Goal: Task Accomplishment & Management: Manage account settings

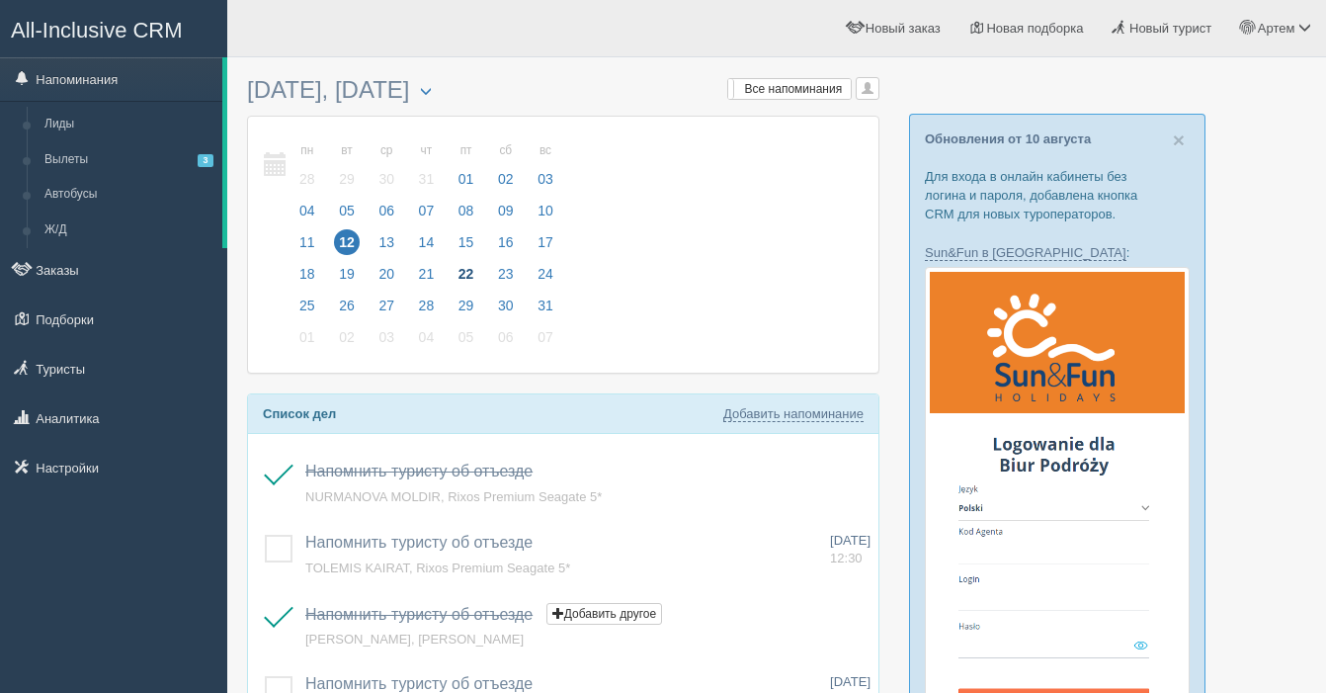
scroll to position [9, 0]
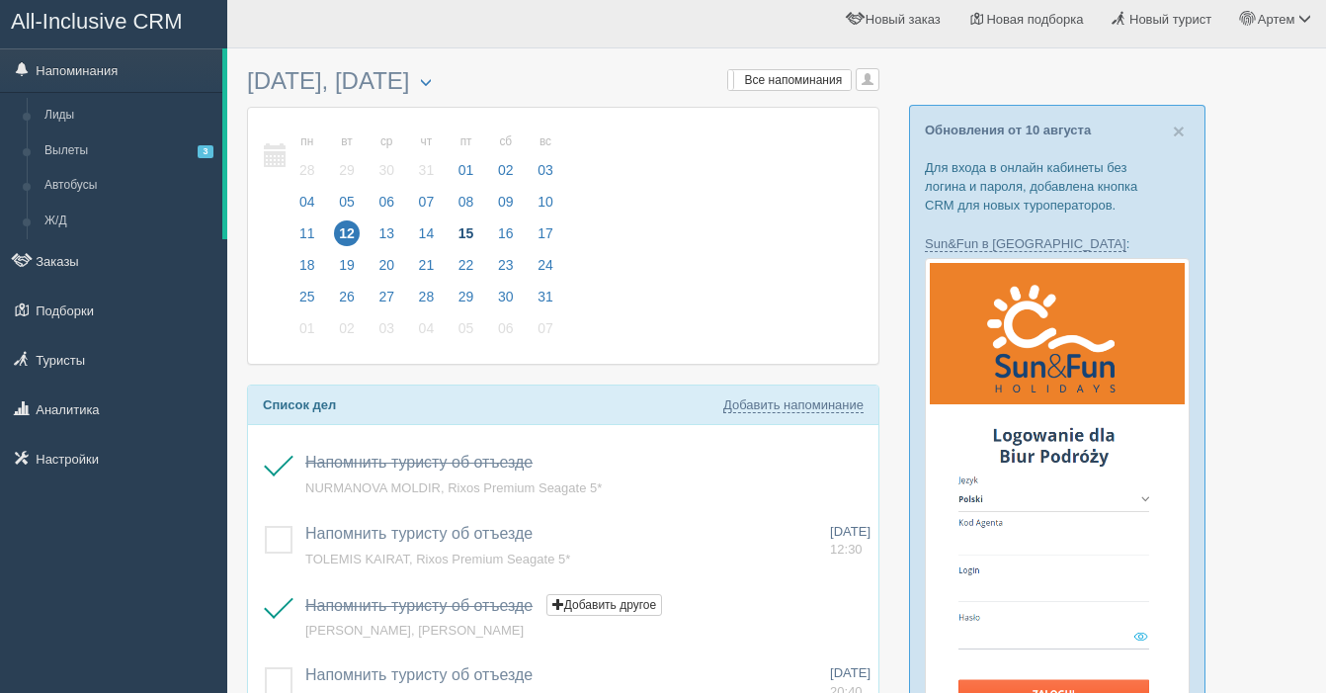
click at [462, 230] on span "15" at bounding box center [467, 233] width 26 height 26
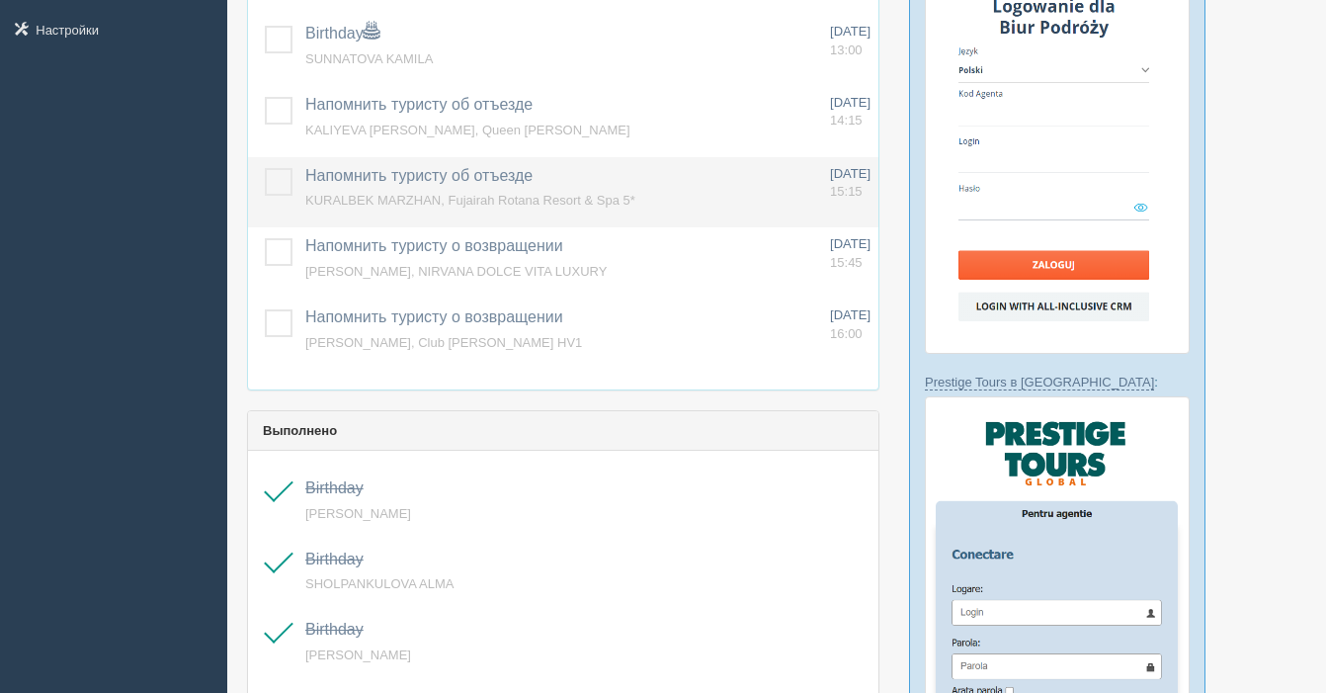
scroll to position [436, 0]
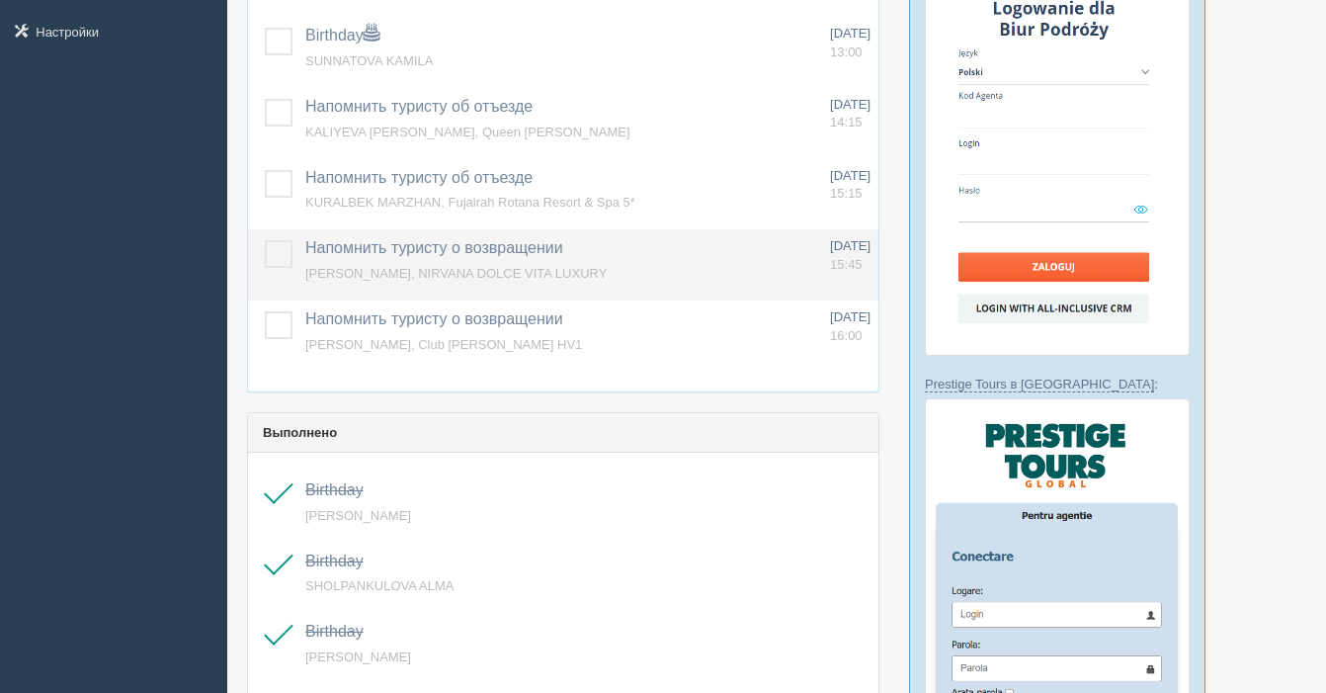
click at [265, 240] on label at bounding box center [265, 240] width 0 height 0
click at [0, 0] on input "checkbox" at bounding box center [0, 0] width 0 height 0
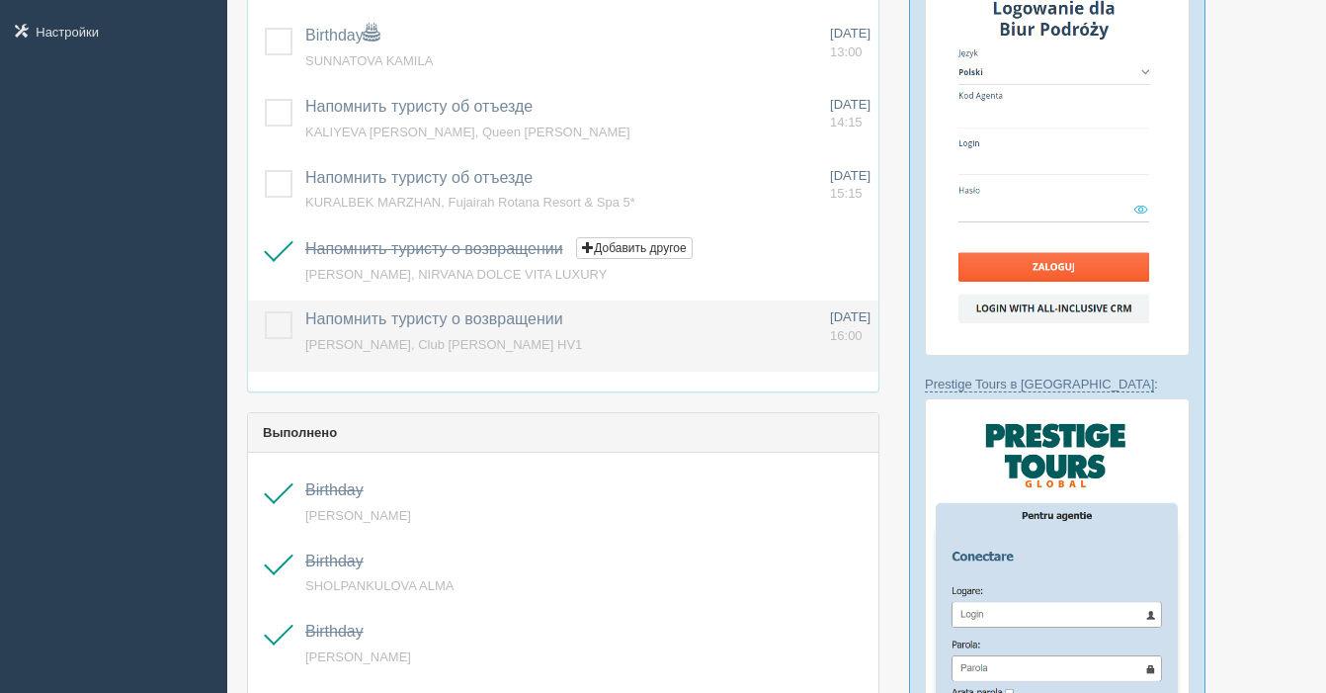
drag, startPoint x: 277, startPoint y: 331, endPoint x: 325, endPoint y: 338, distance: 48.9
click at [265, 311] on label at bounding box center [265, 311] width 0 height 0
click at [0, 0] on input "checkbox" at bounding box center [0, 0] width 0 height 0
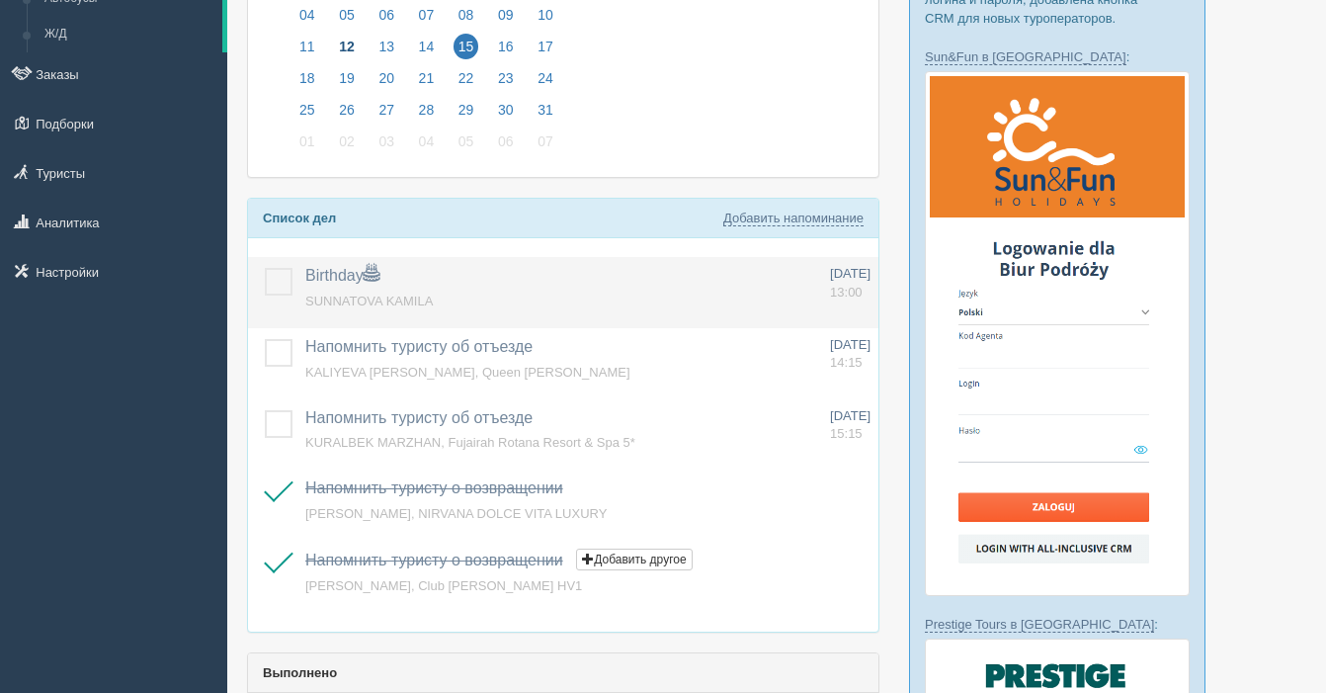
scroll to position [180, 0]
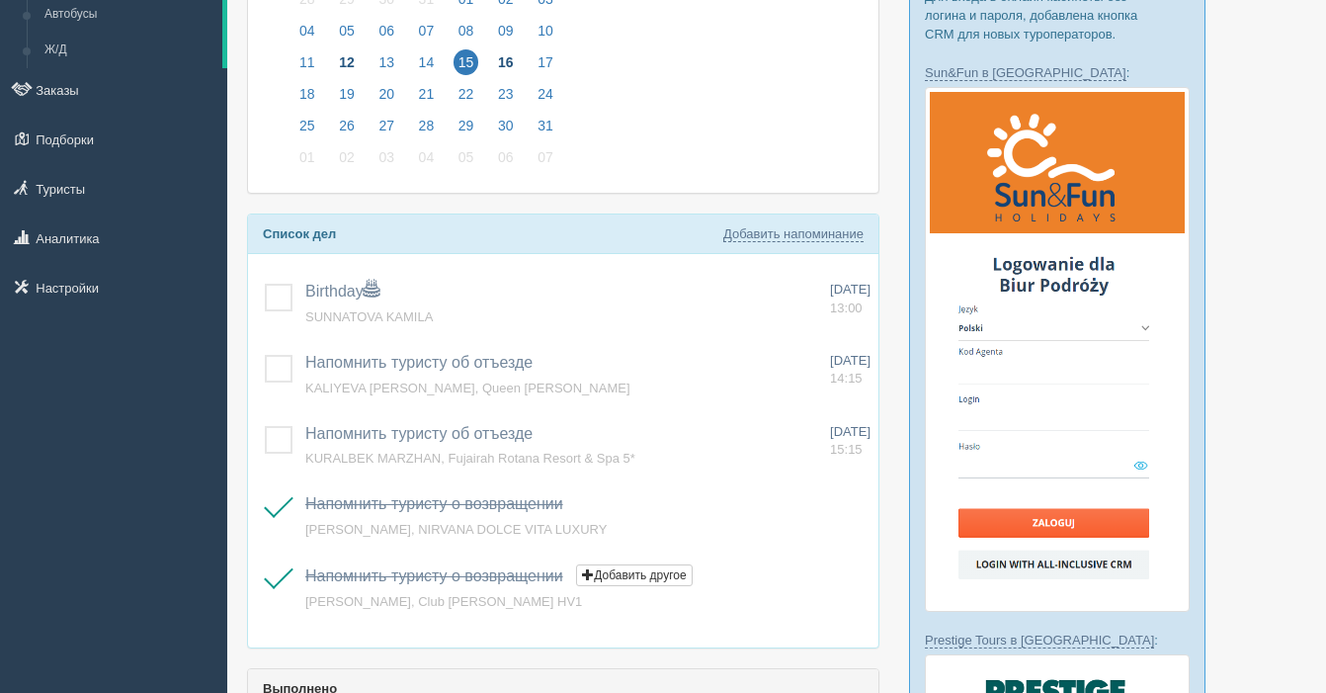
click at [497, 63] on span "16" at bounding box center [506, 62] width 26 height 26
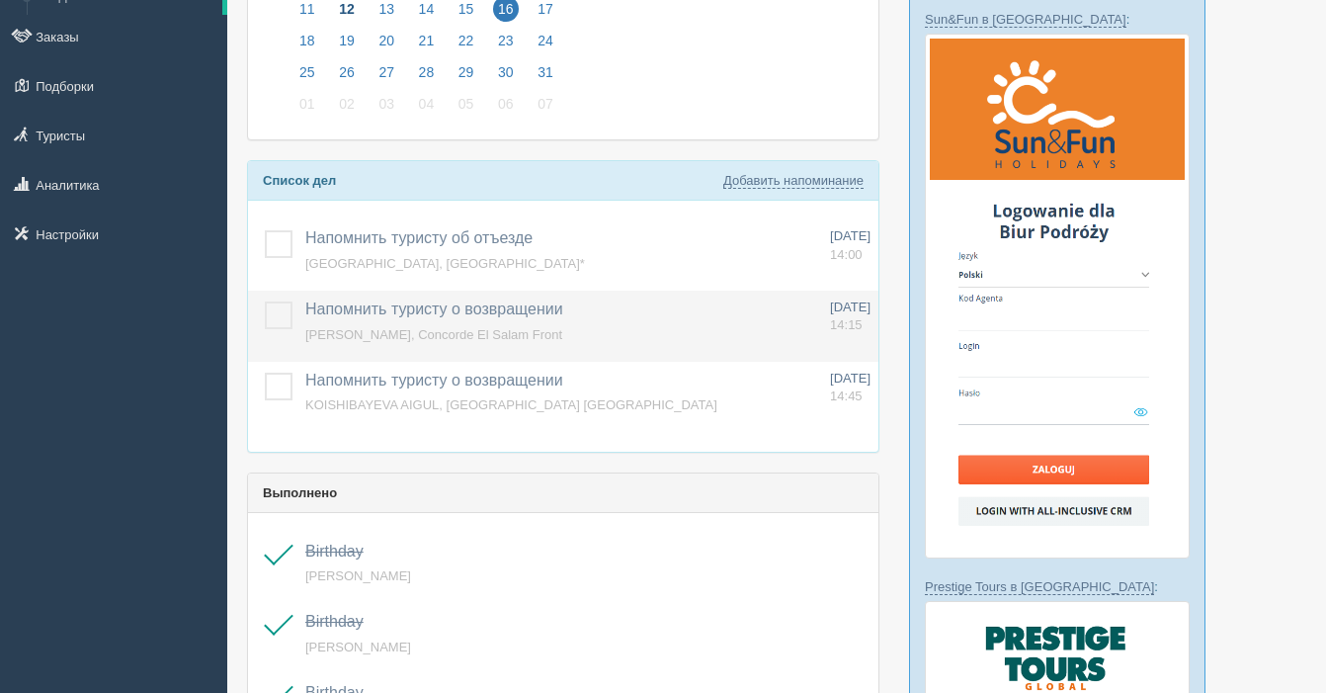
scroll to position [234, 0]
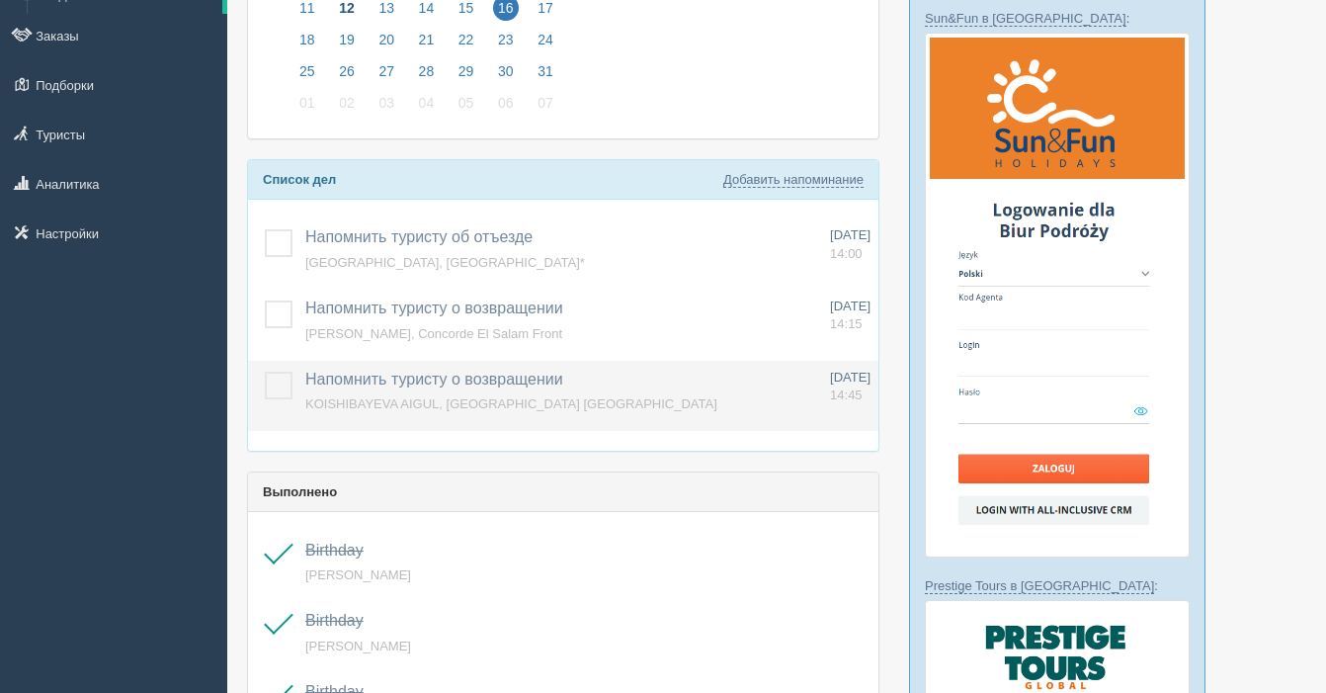
click at [265, 372] on label at bounding box center [265, 372] width 0 height 0
click at [0, 0] on input "checkbox" at bounding box center [0, 0] width 0 height 0
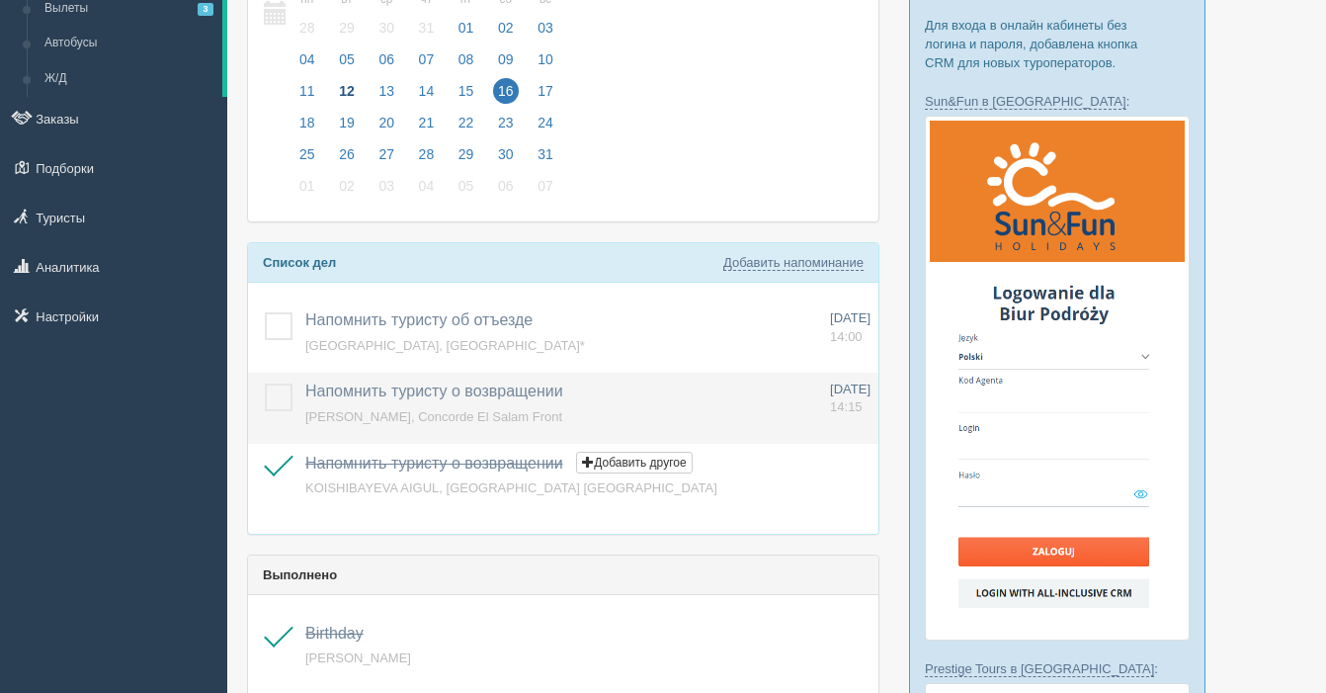
scroll to position [122, 0]
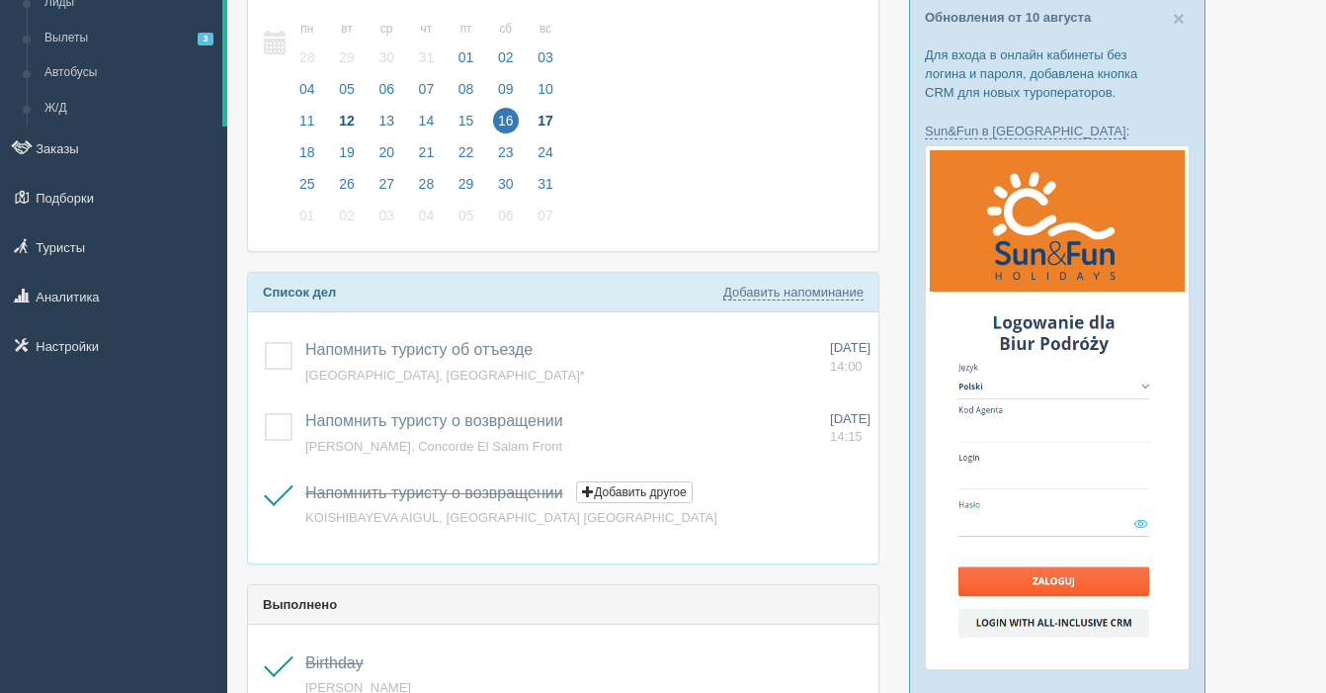
click at [540, 120] on span "17" at bounding box center [546, 121] width 26 height 26
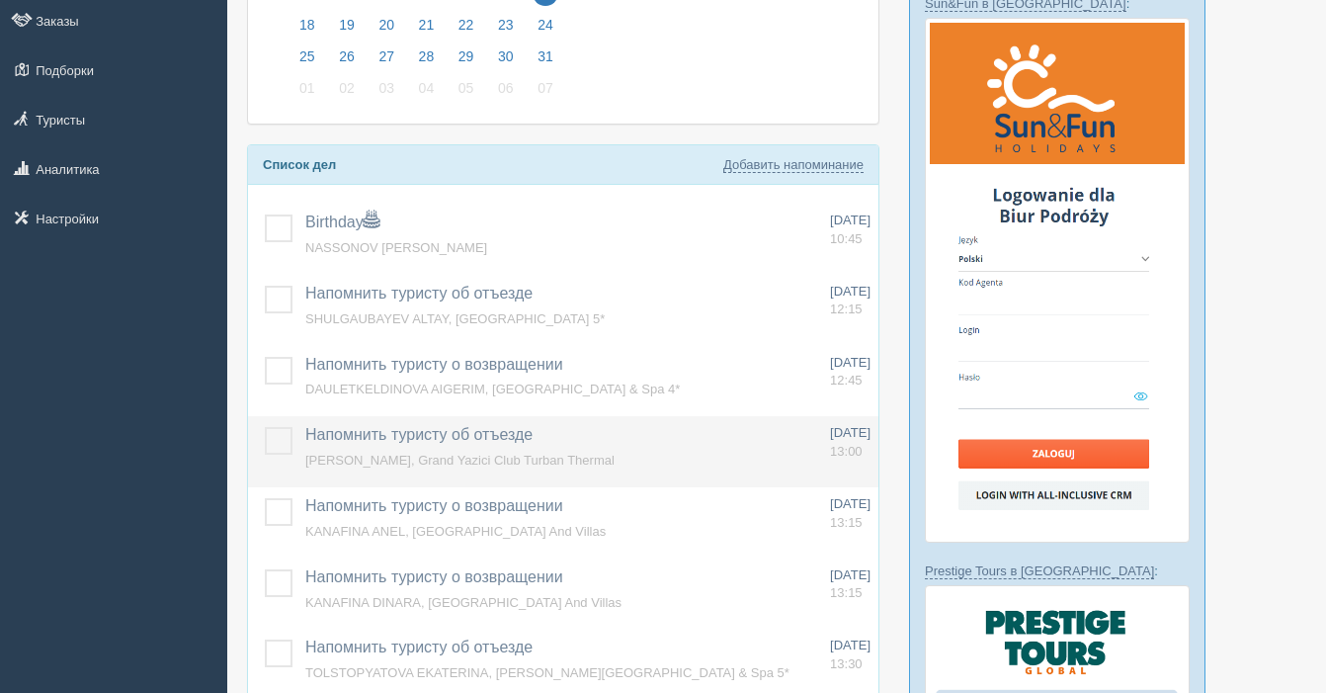
scroll to position [260, 0]
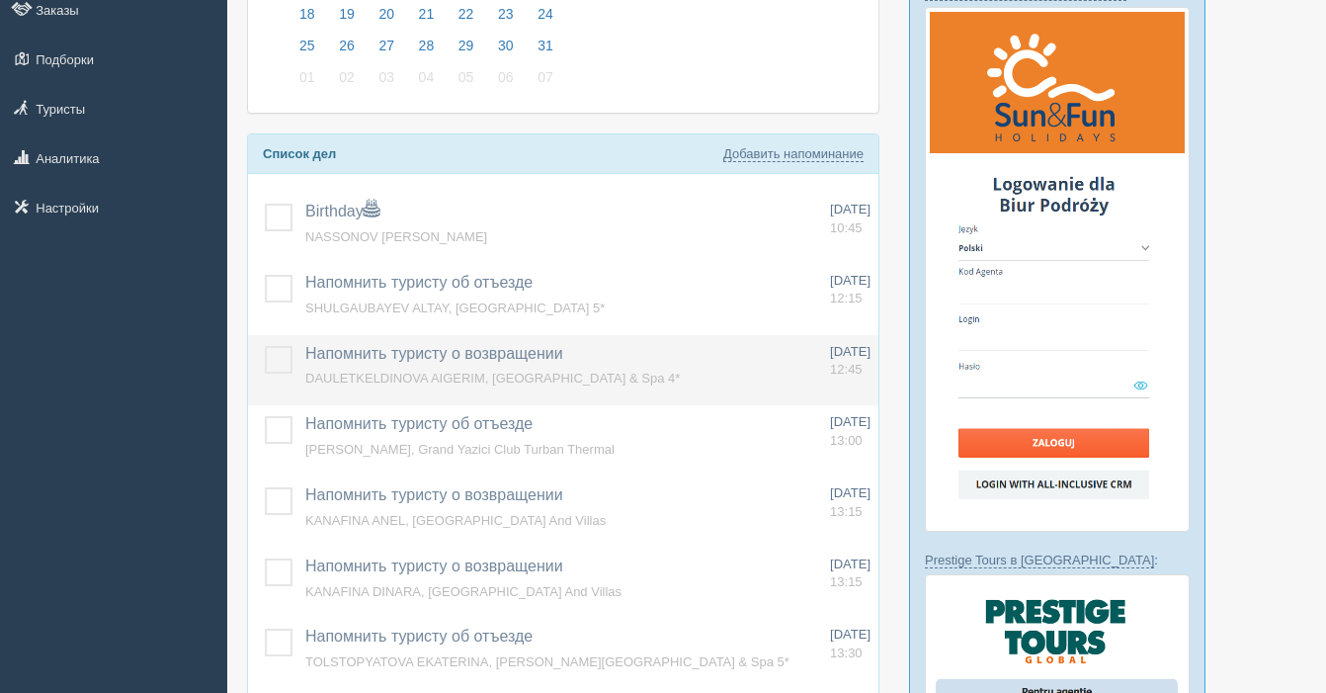
click at [265, 346] on label at bounding box center [265, 346] width 0 height 0
click at [0, 0] on input "checkbox" at bounding box center [0, 0] width 0 height 0
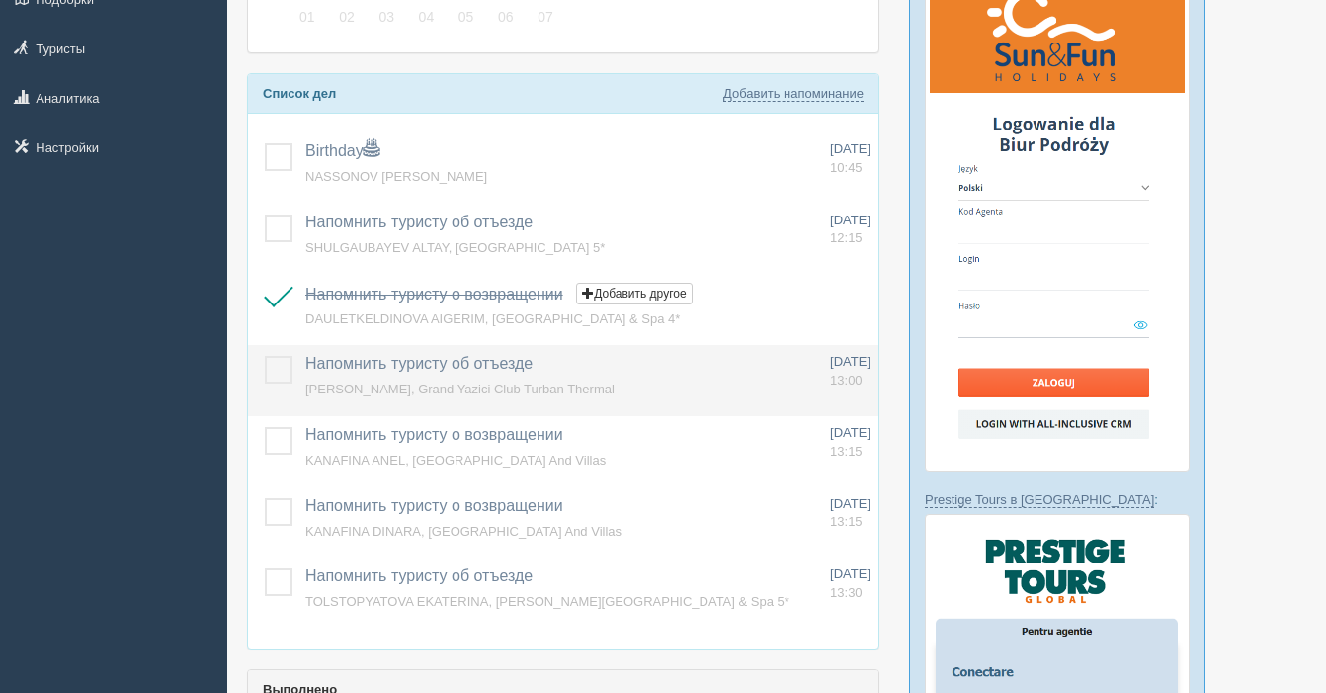
scroll to position [334, 0]
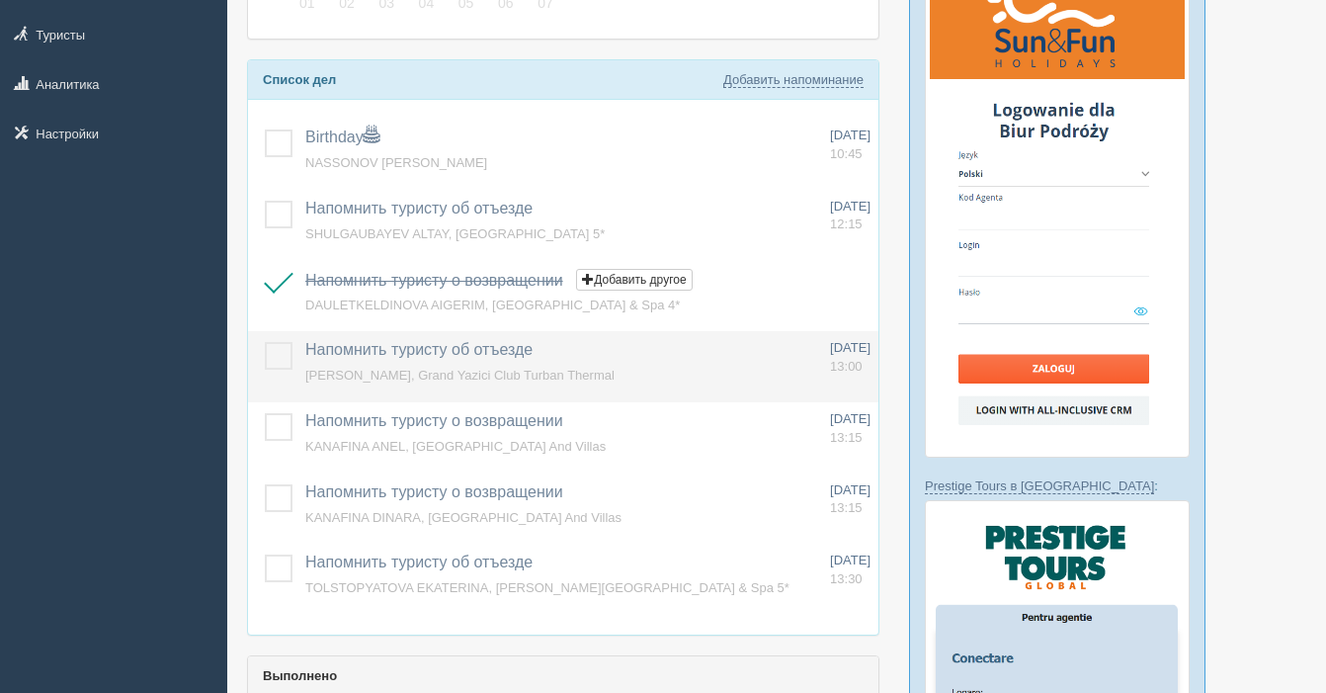
click at [265, 342] on label at bounding box center [265, 342] width 0 height 0
click at [0, 0] on input "checkbox" at bounding box center [0, 0] width 0 height 0
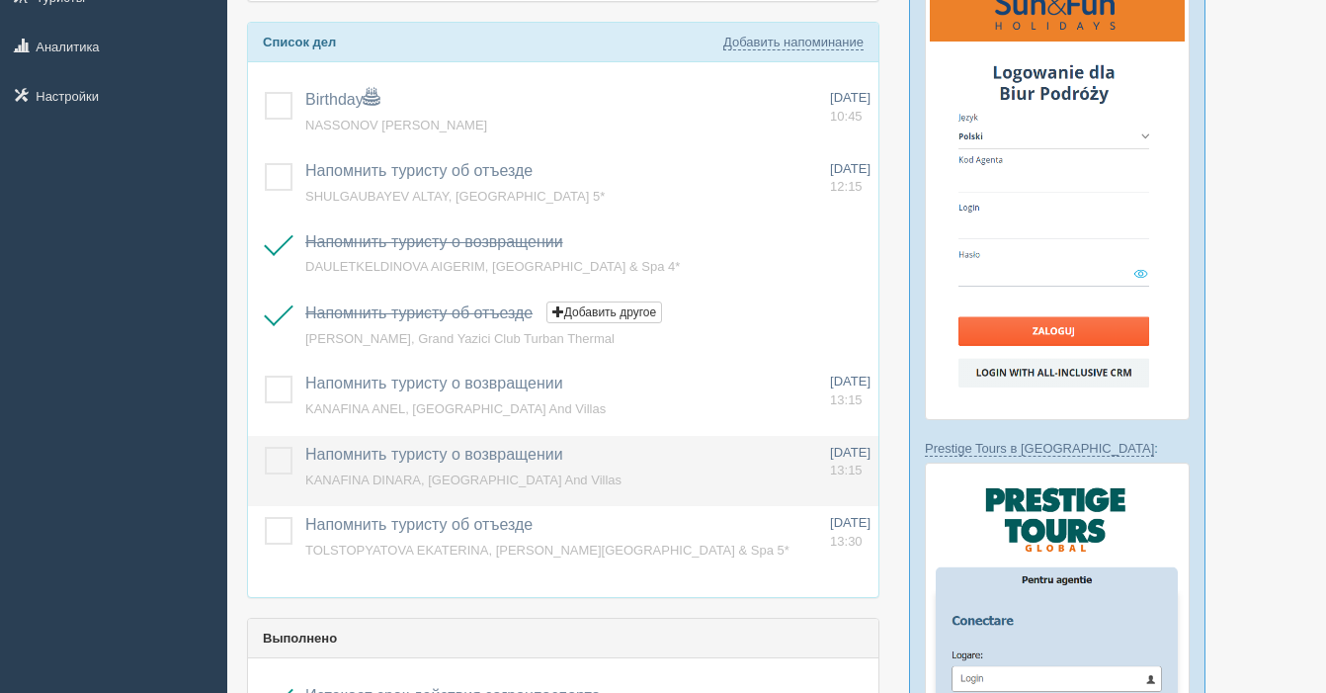
scroll to position [377, 0]
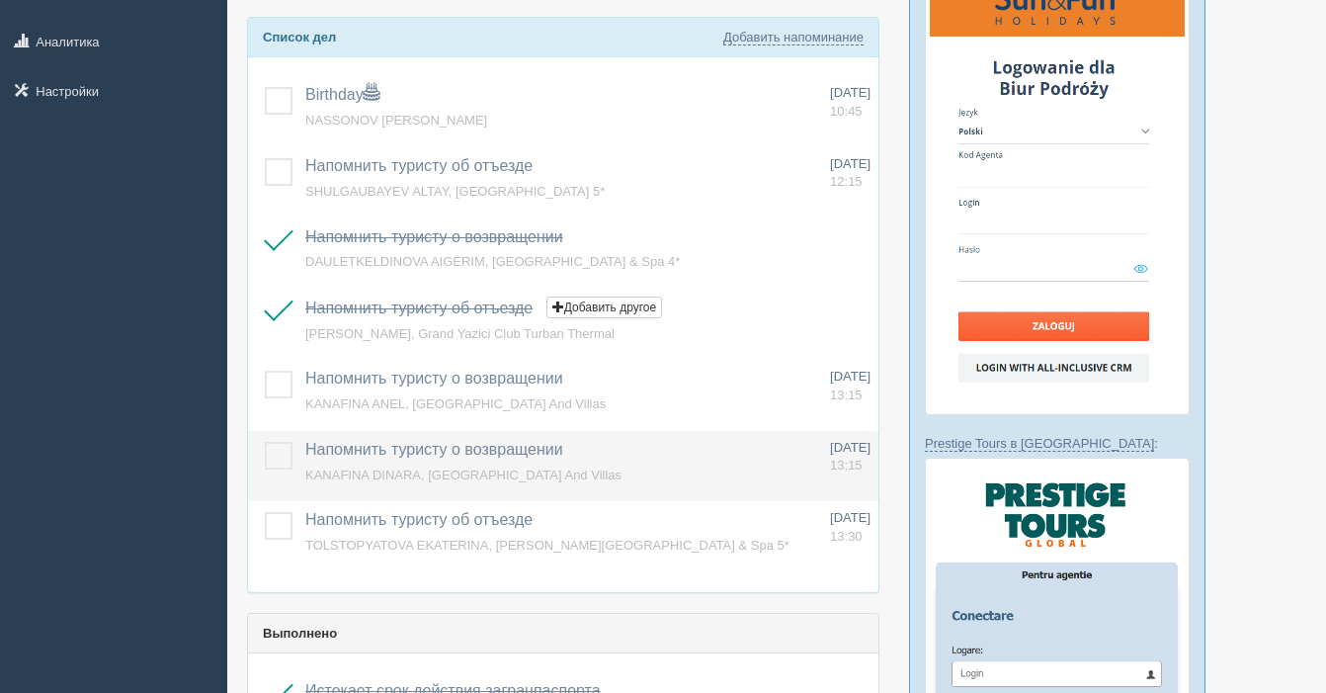
drag, startPoint x: 278, startPoint y: 389, endPoint x: 273, endPoint y: 431, distance: 41.8
click at [265, 371] on label at bounding box center [265, 371] width 0 height 0
click at [0, 0] on input "checkbox" at bounding box center [0, 0] width 0 height 0
click at [265, 442] on label at bounding box center [265, 442] width 0 height 0
click at [0, 0] on input "checkbox" at bounding box center [0, 0] width 0 height 0
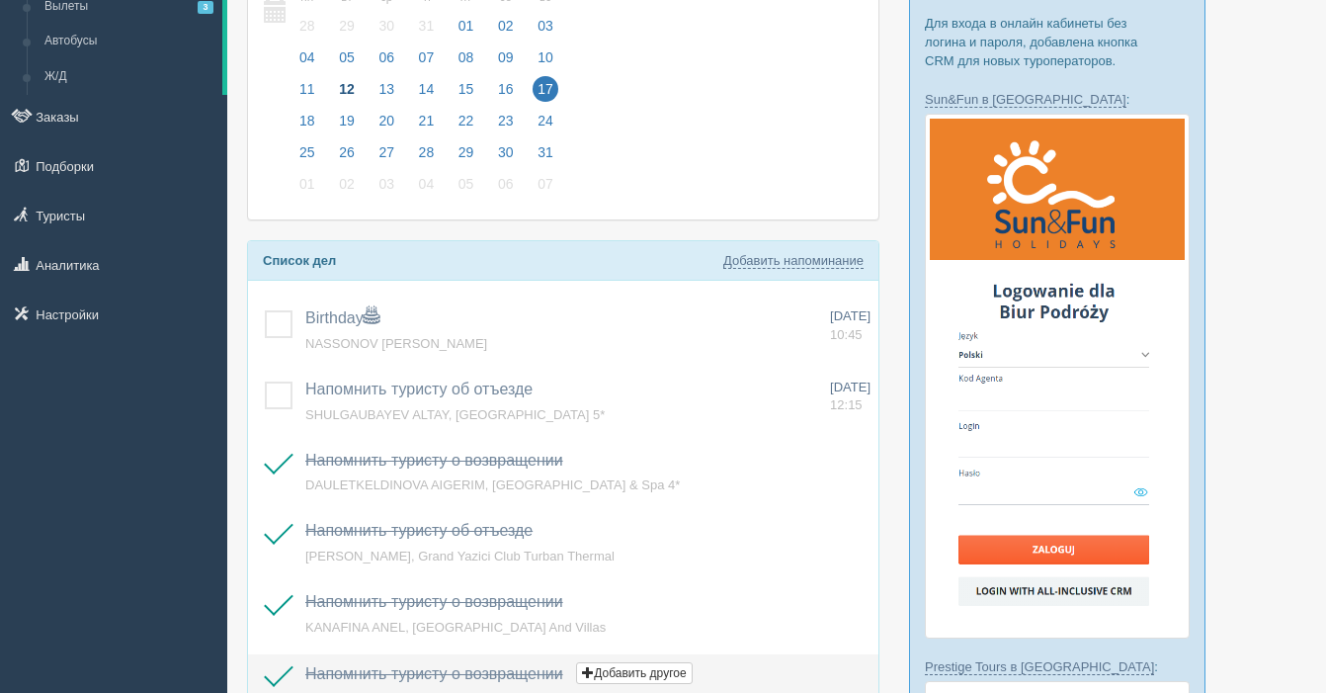
scroll to position [133, 0]
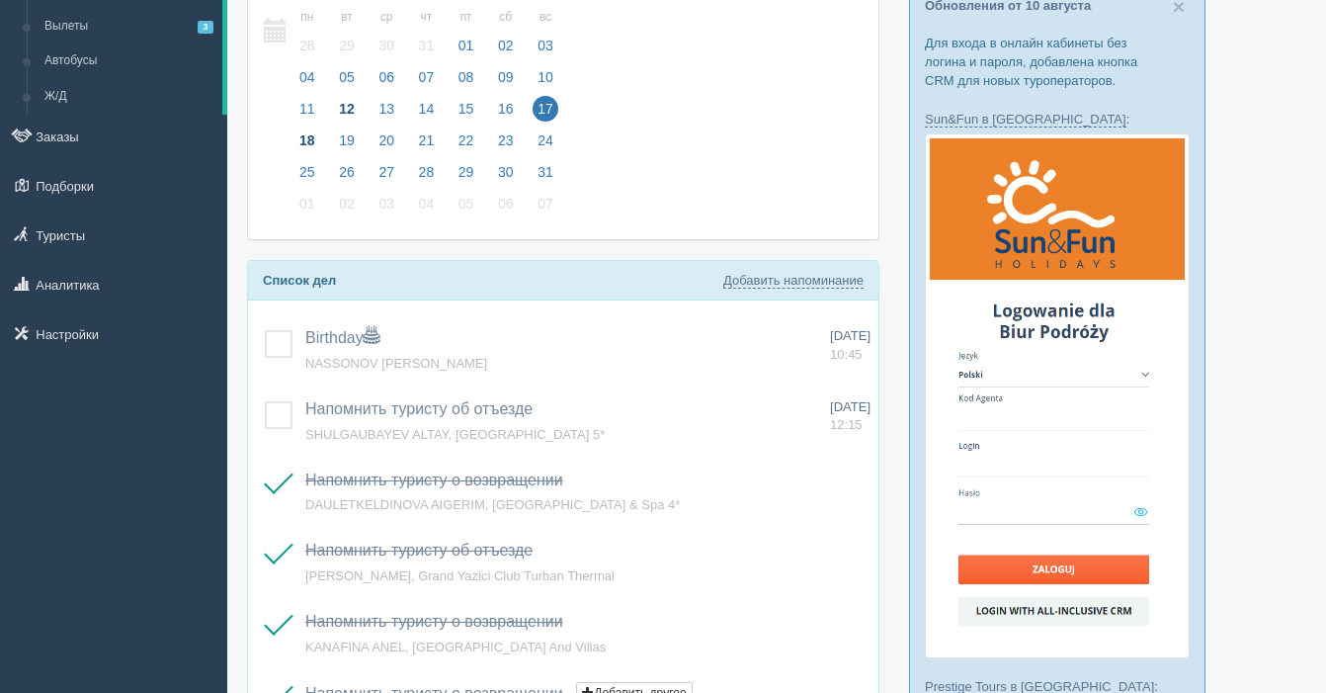
click at [312, 139] on span "18" at bounding box center [307, 140] width 26 height 26
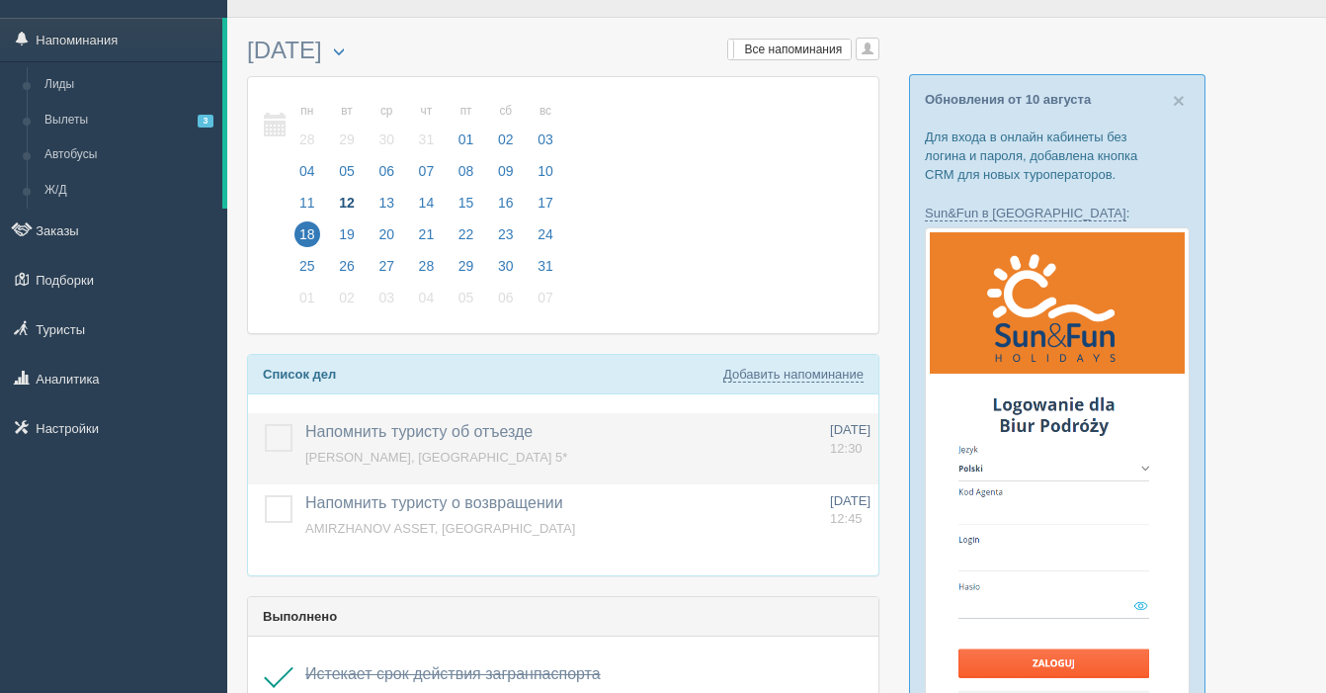
scroll to position [55, 0]
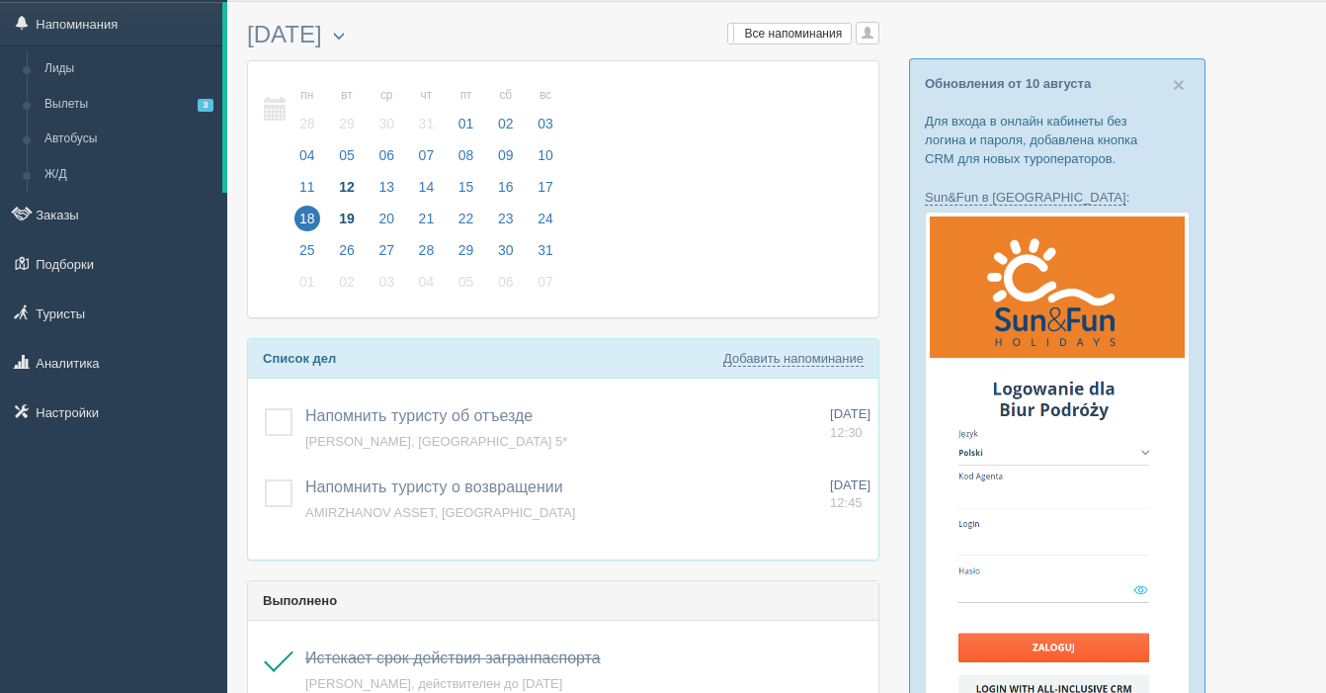
click at [347, 219] on span "19" at bounding box center [347, 219] width 26 height 26
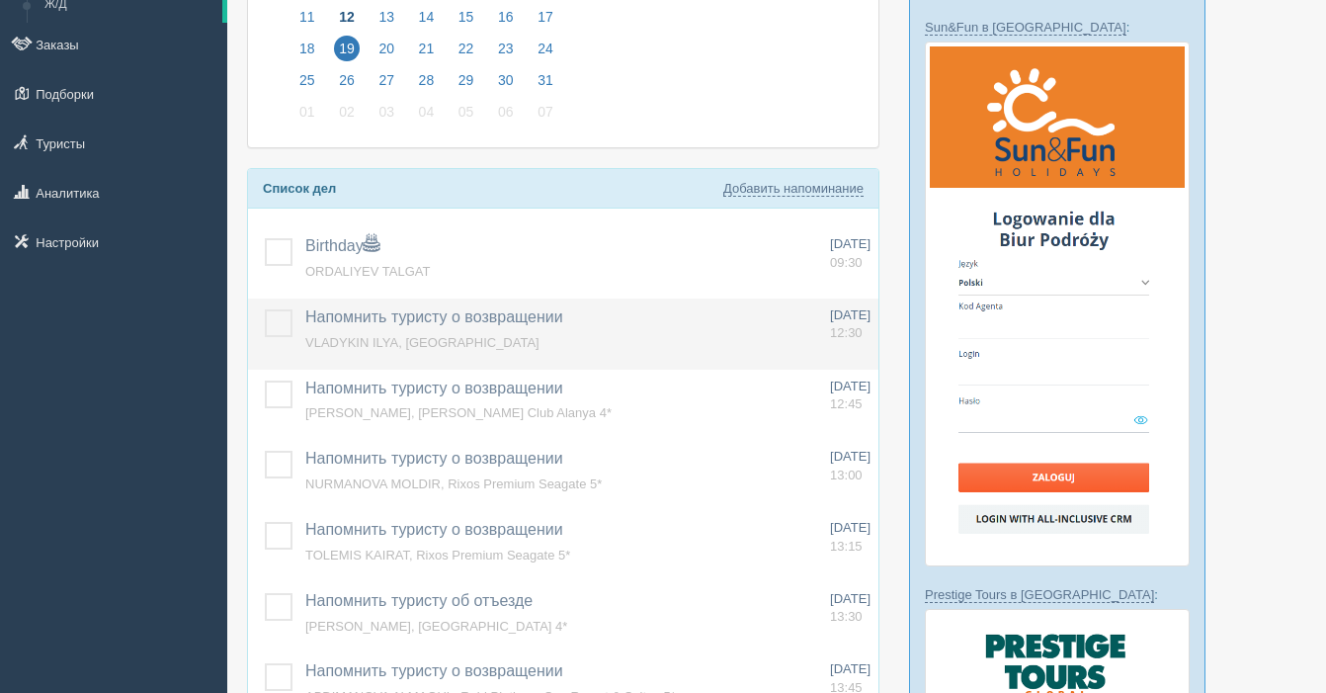
scroll to position [237, 0]
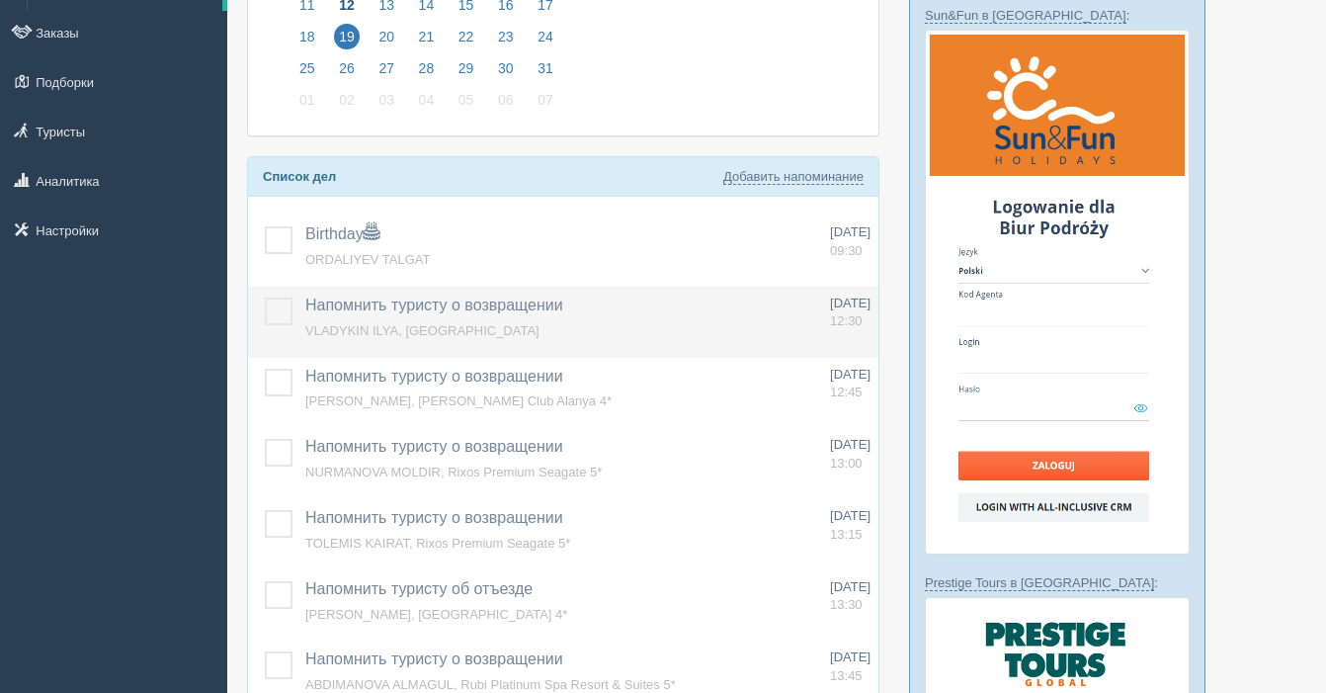
click at [265, 297] on label at bounding box center [265, 297] width 0 height 0
click at [0, 0] on input "checkbox" at bounding box center [0, 0] width 0 height 0
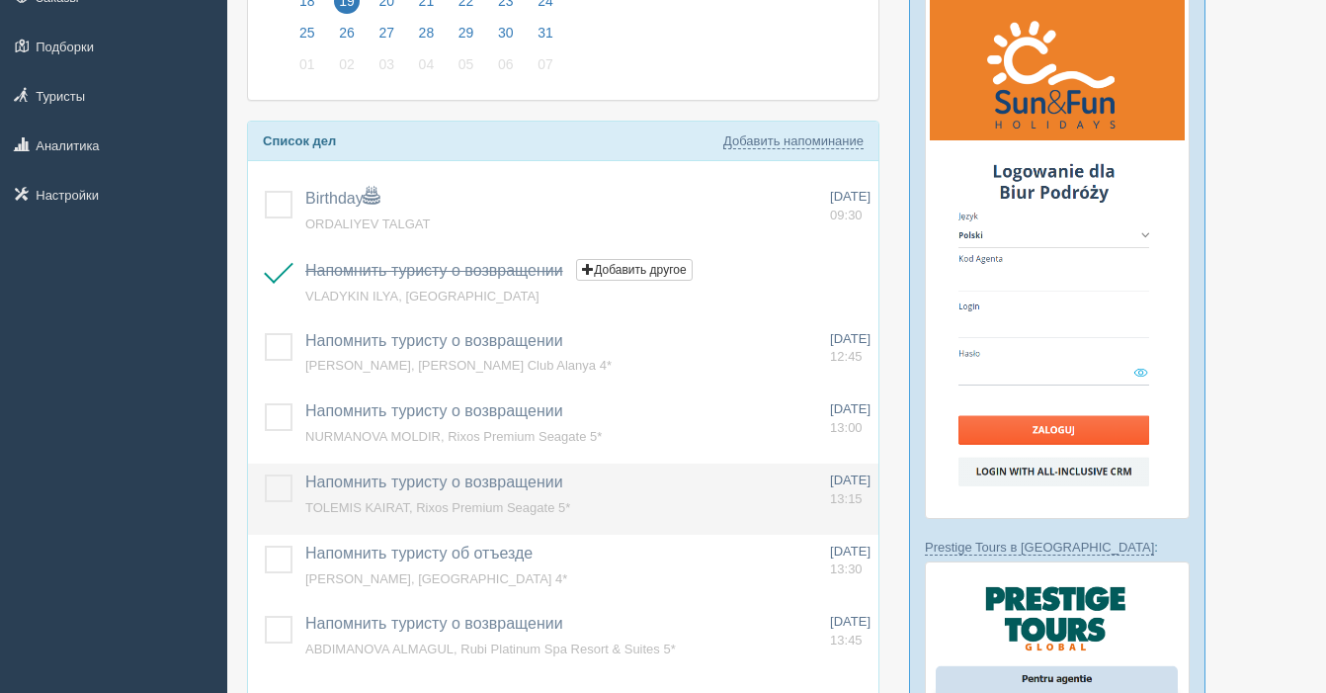
scroll to position [291, 0]
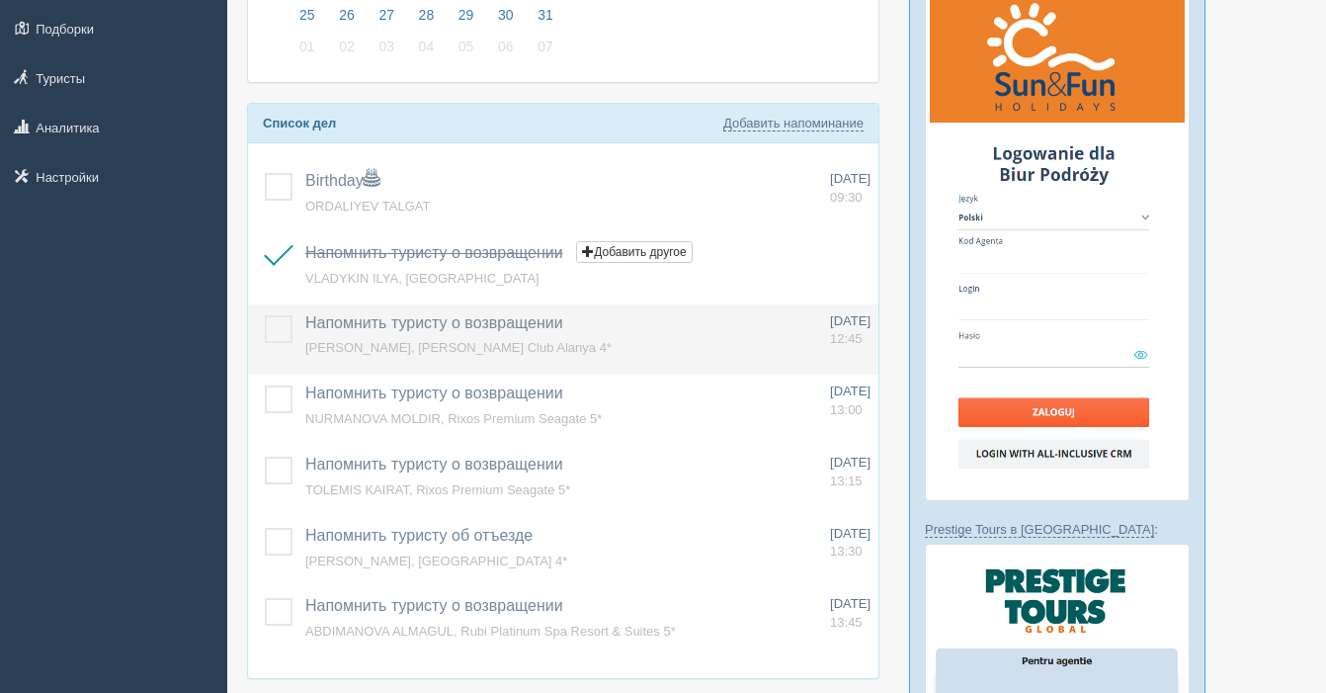
click at [265, 315] on label at bounding box center [265, 315] width 0 height 0
click at [0, 0] on input "checkbox" at bounding box center [0, 0] width 0 height 0
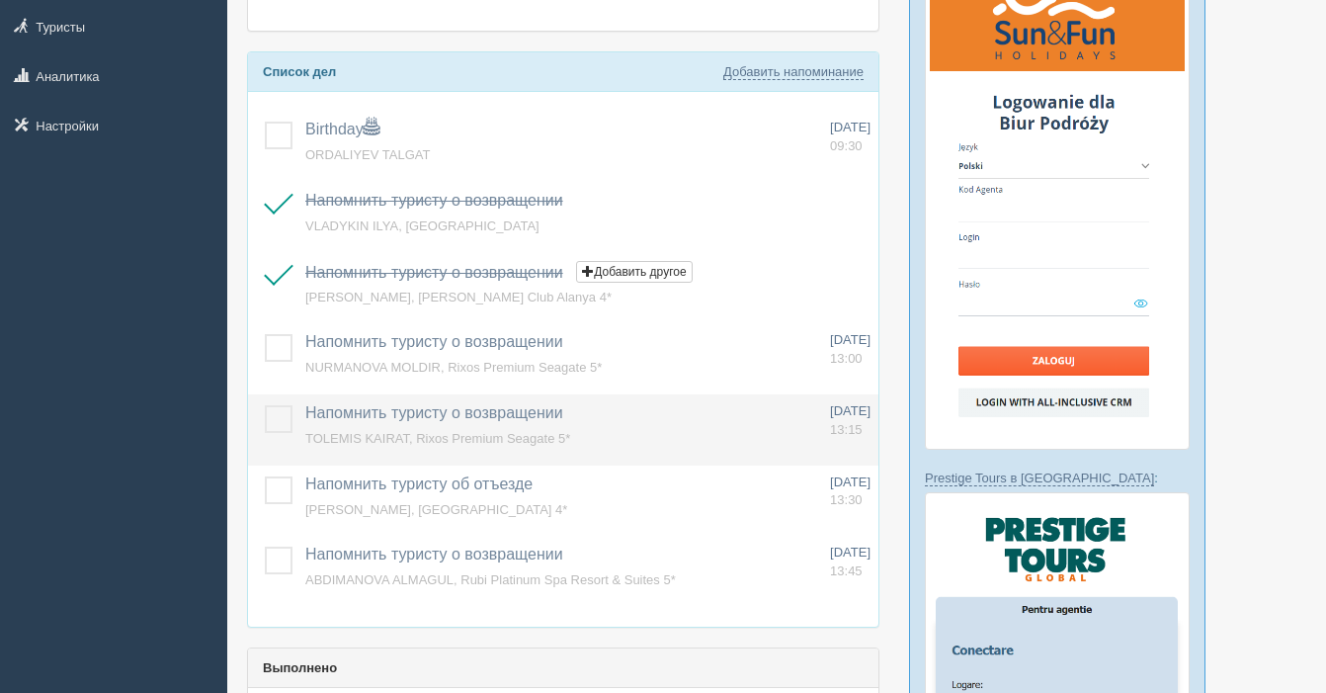
scroll to position [360, 0]
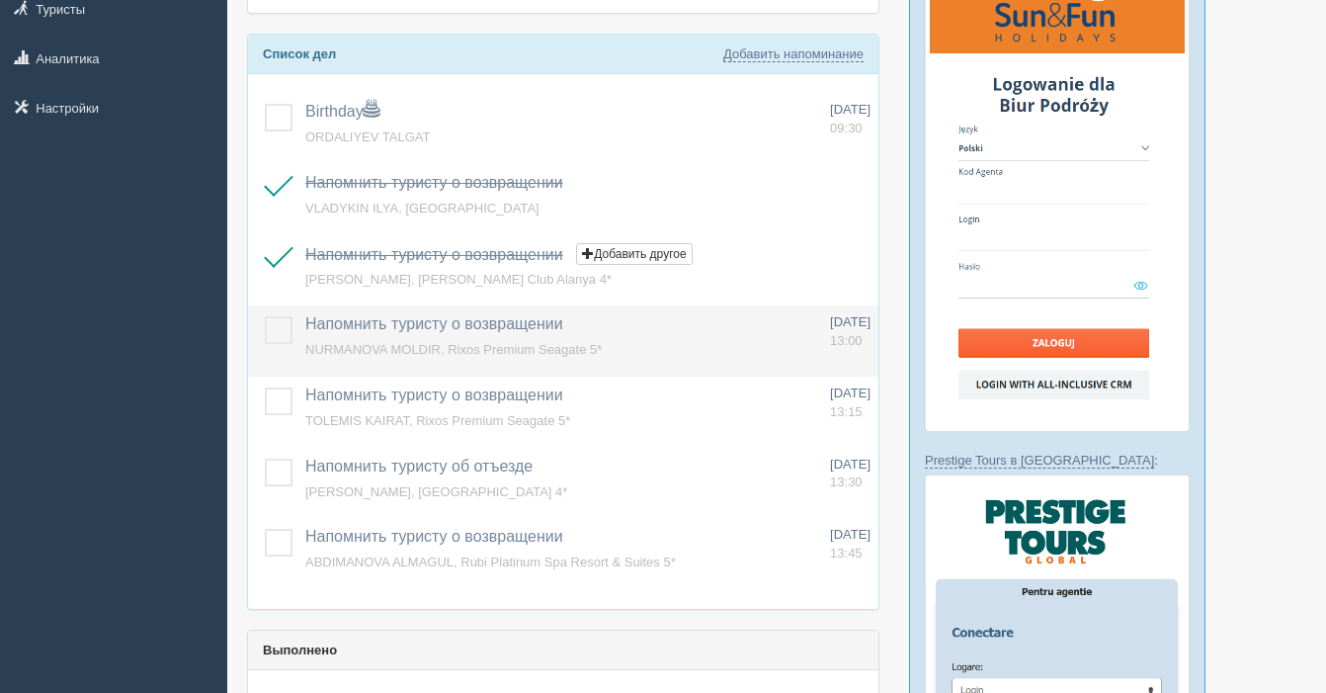
click at [265, 316] on label at bounding box center [265, 316] width 0 height 0
click at [0, 0] on input "checkbox" at bounding box center [0, 0] width 0 height 0
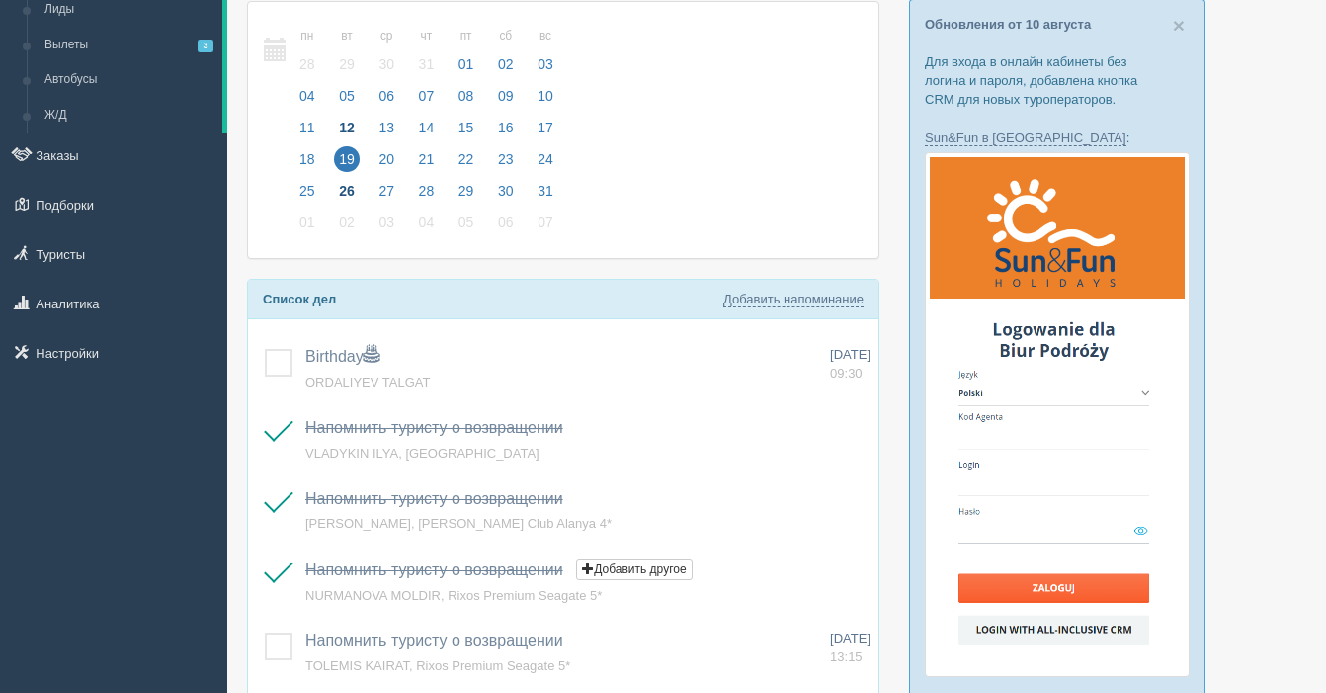
scroll to position [0, 0]
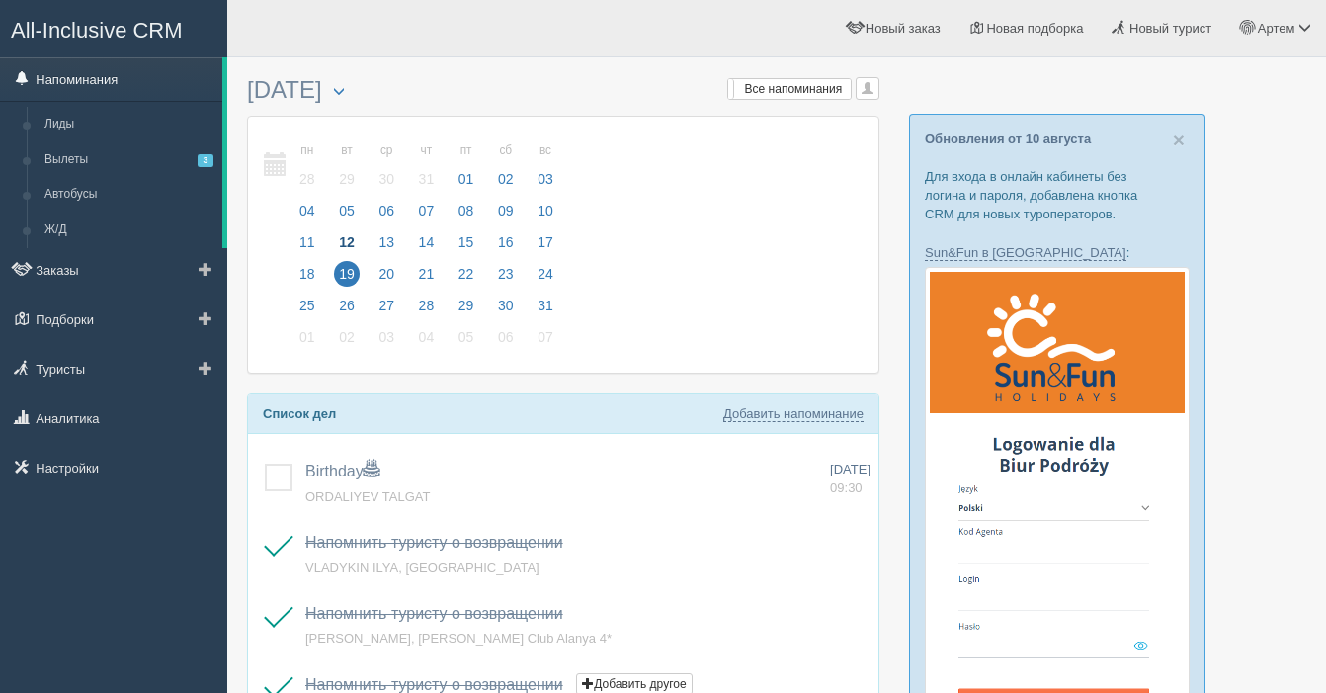
click at [67, 83] on link "Напоминания" at bounding box center [111, 78] width 222 height 43
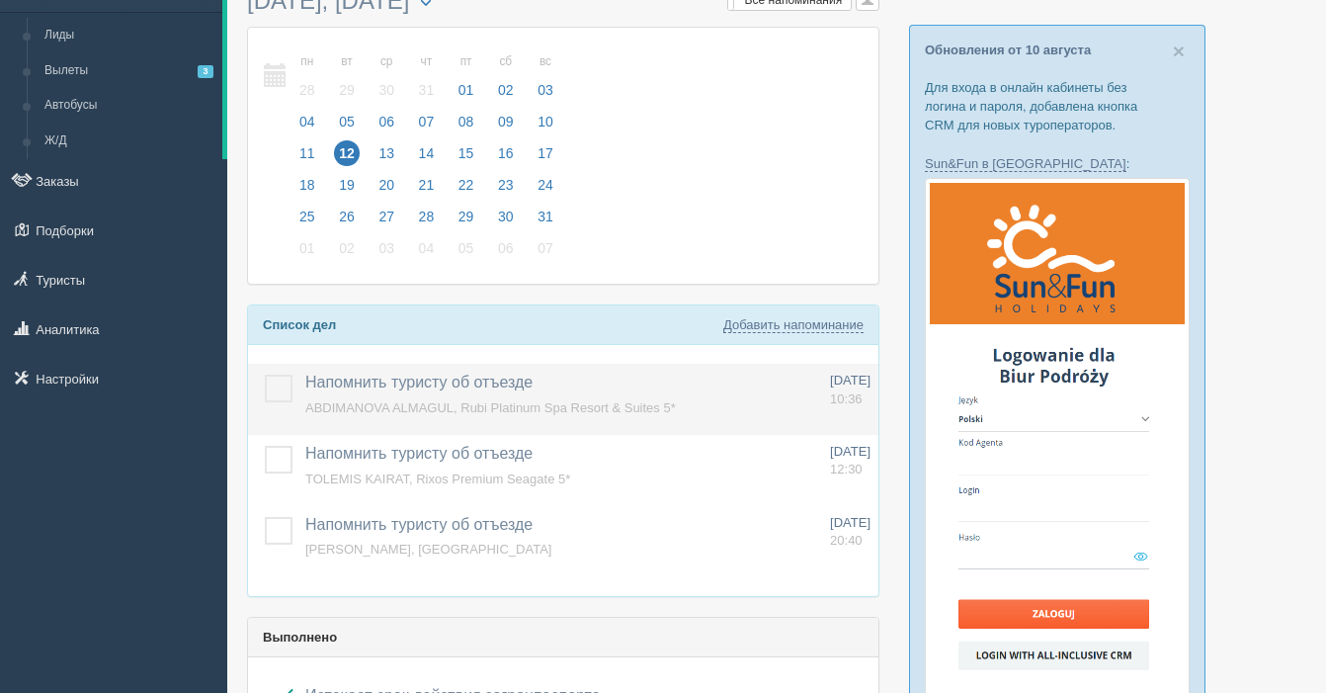
scroll to position [80, 0]
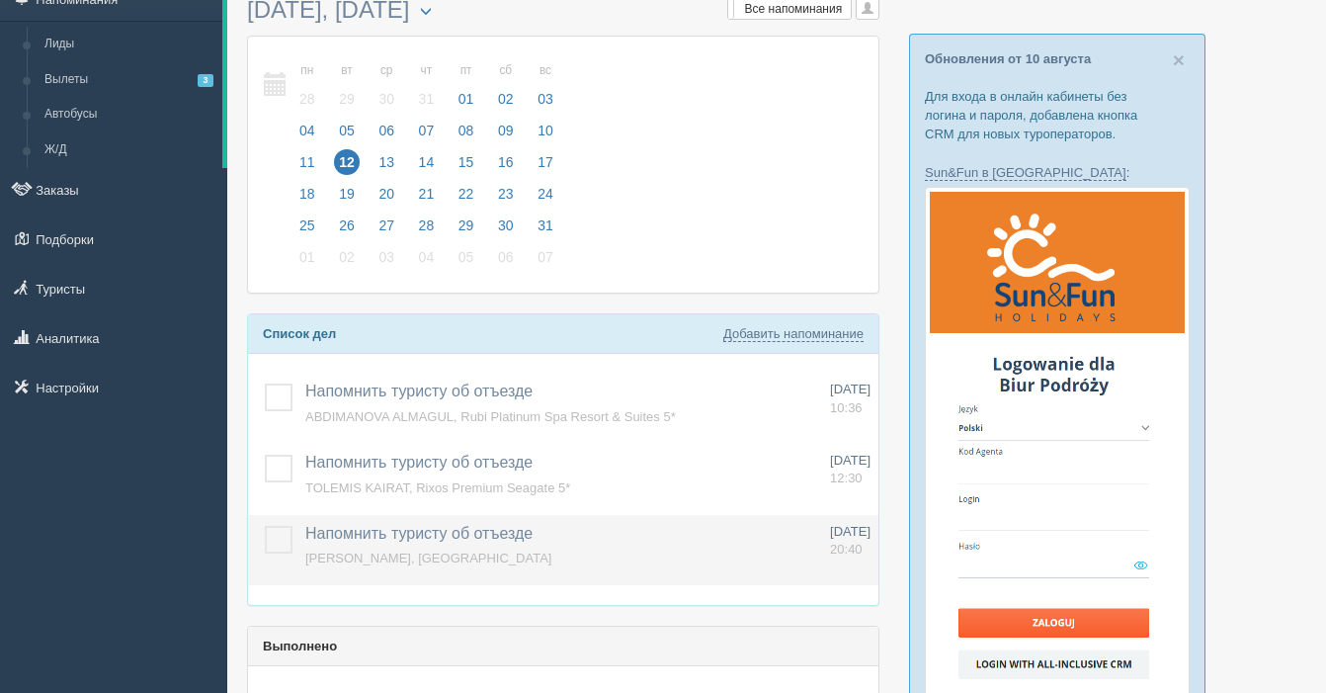
click at [265, 526] on label at bounding box center [265, 526] width 0 height 0
click at [0, 0] on input "checkbox" at bounding box center [0, 0] width 0 height 0
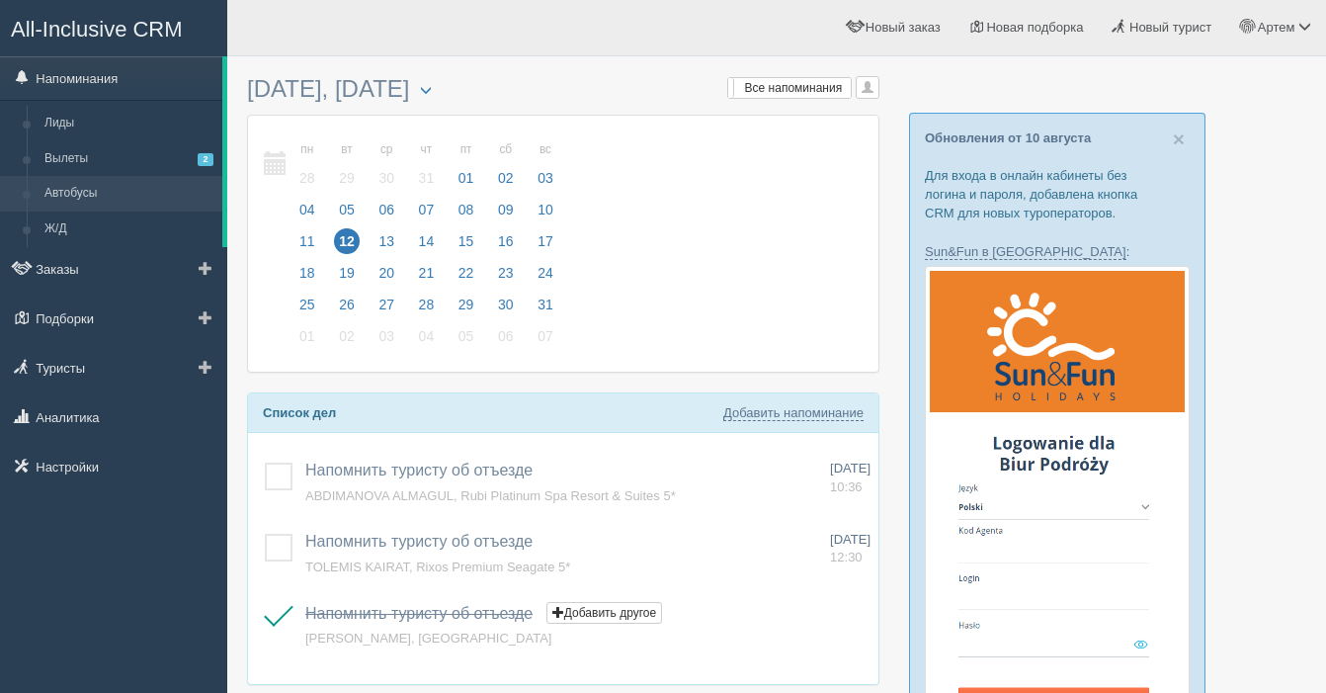
scroll to position [0, 0]
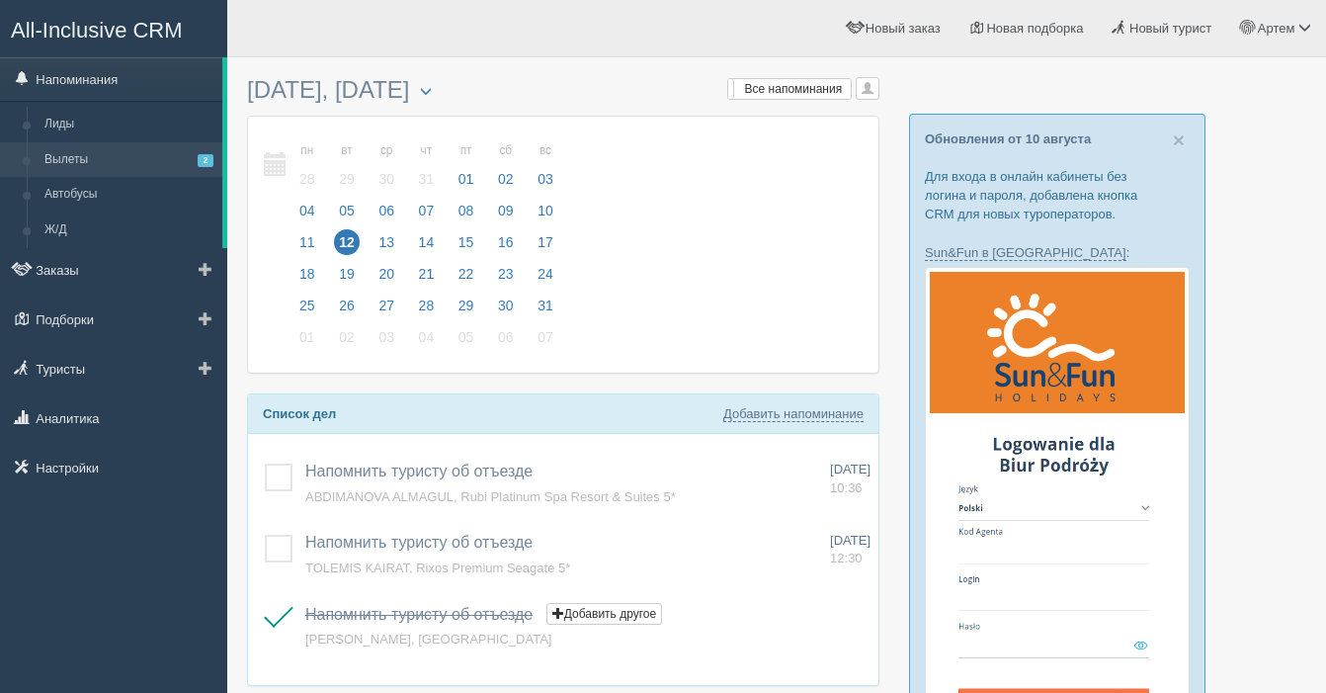
click at [98, 168] on link "Вылеты 2" at bounding box center [129, 160] width 187 height 36
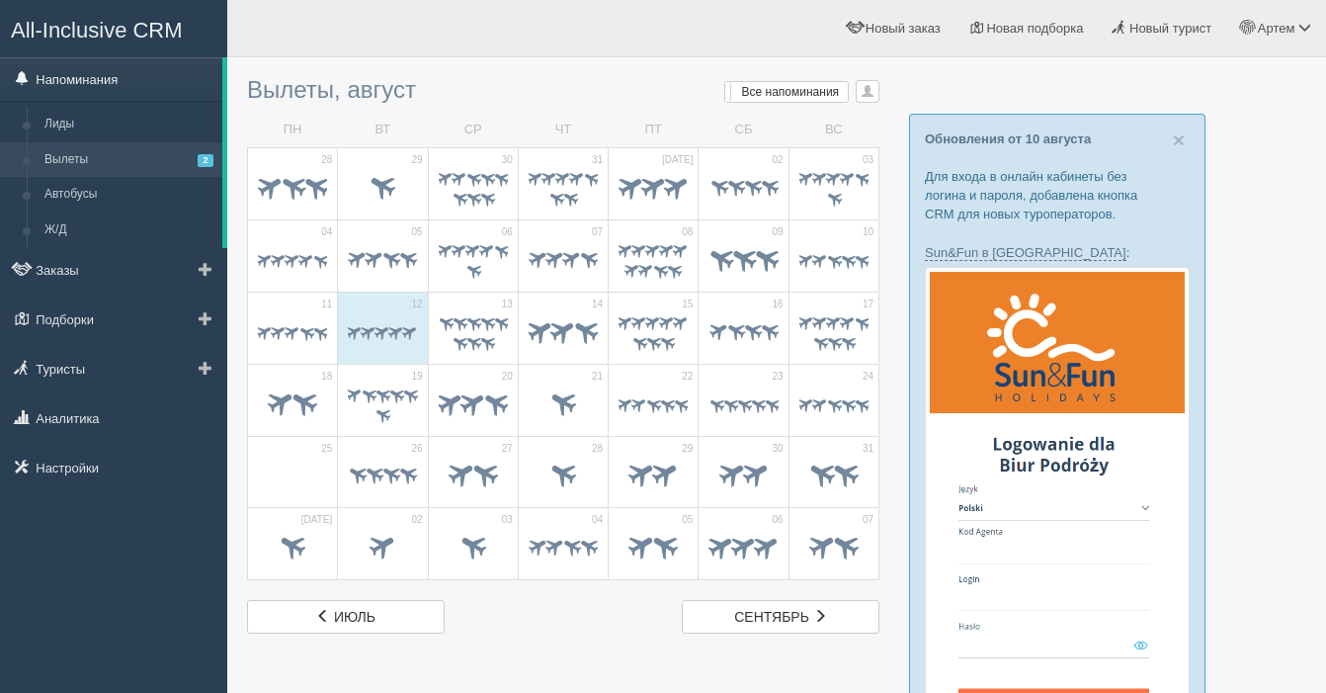
click at [115, 79] on link "Напоминания" at bounding box center [111, 78] width 222 height 43
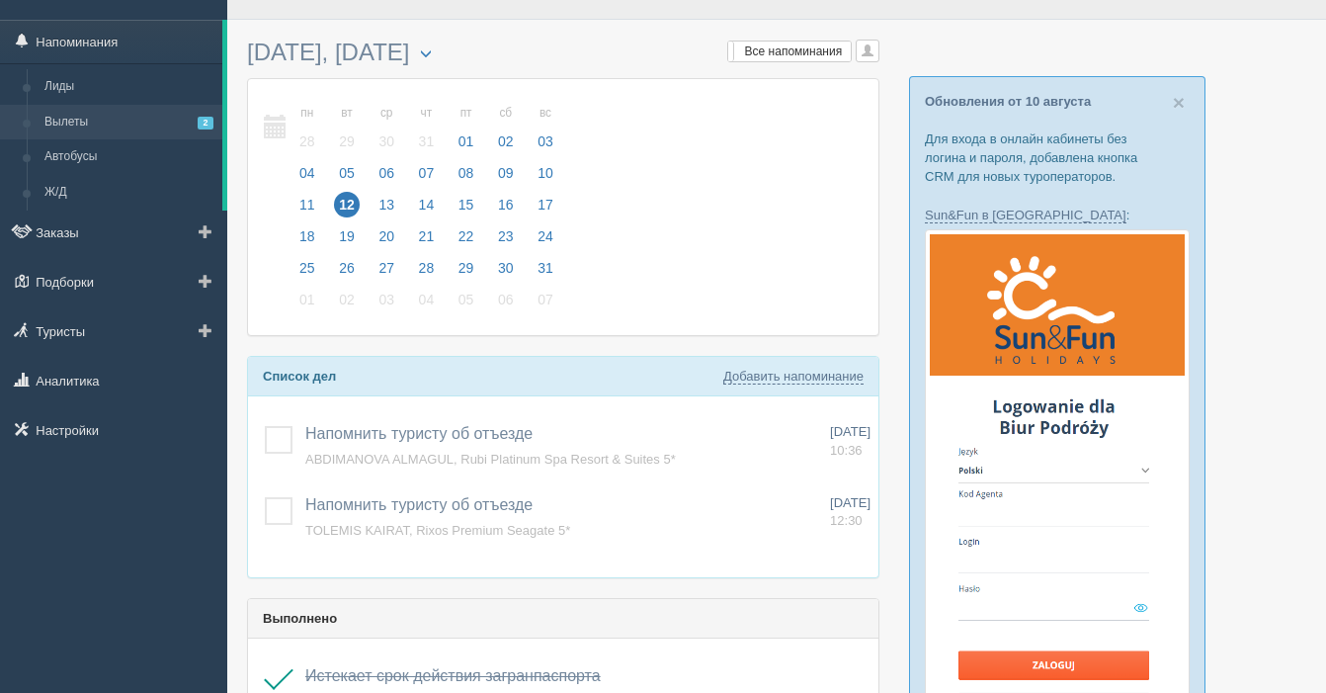
scroll to position [30, 0]
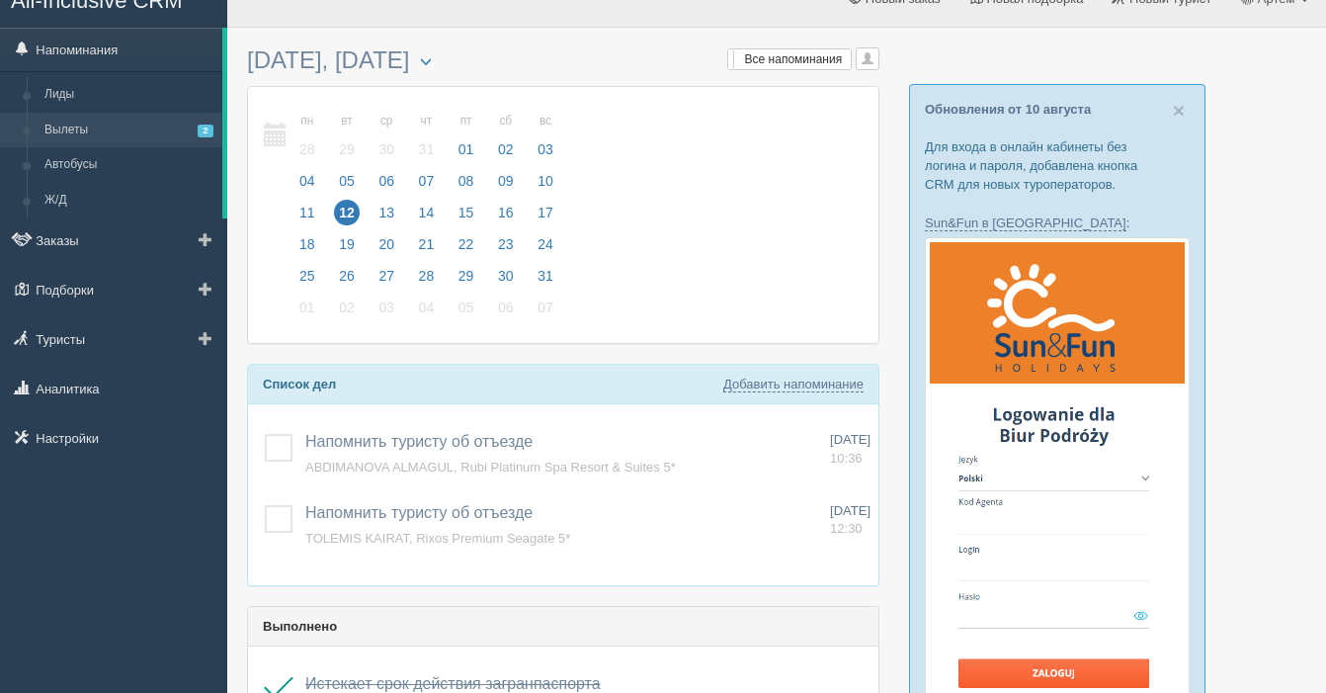
click at [95, 135] on link "Вылеты 2" at bounding box center [129, 131] width 187 height 36
